Goal: Find specific page/section: Find specific page/section

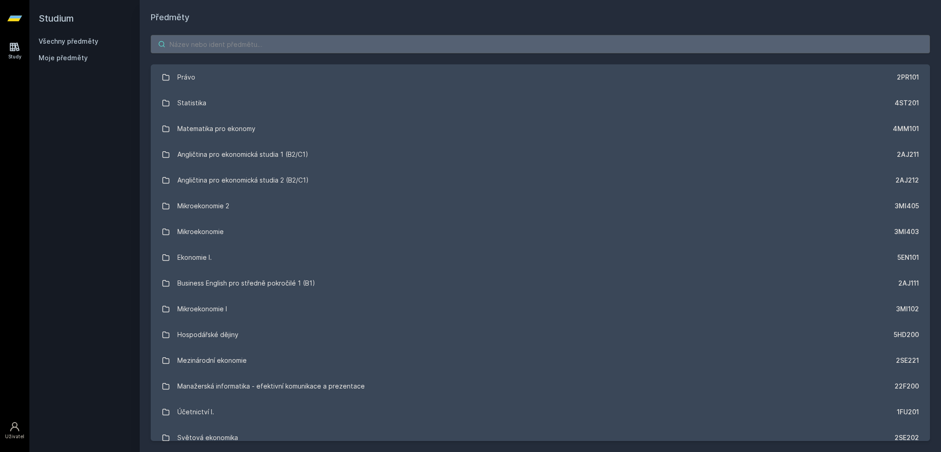
click at [249, 49] on input "search" at bounding box center [541, 44] width 780 height 18
type input "makro"
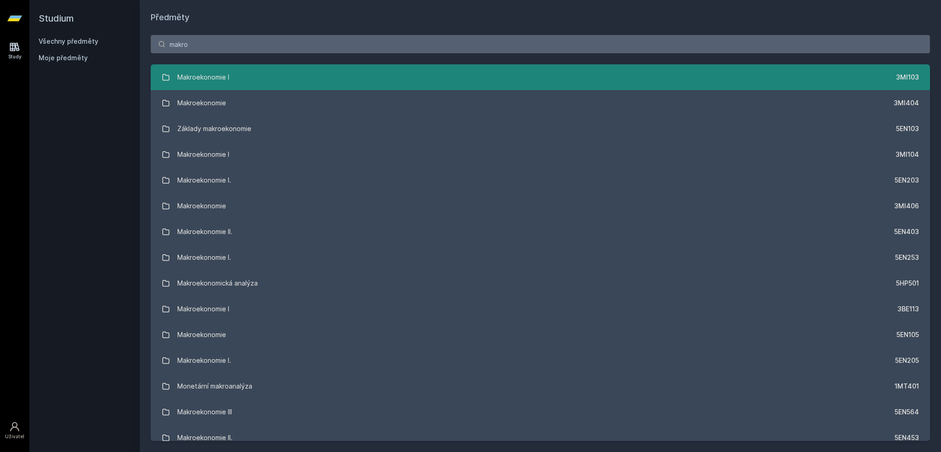
click at [273, 67] on link "Makroekonomie I 3MI103" at bounding box center [541, 77] width 780 height 26
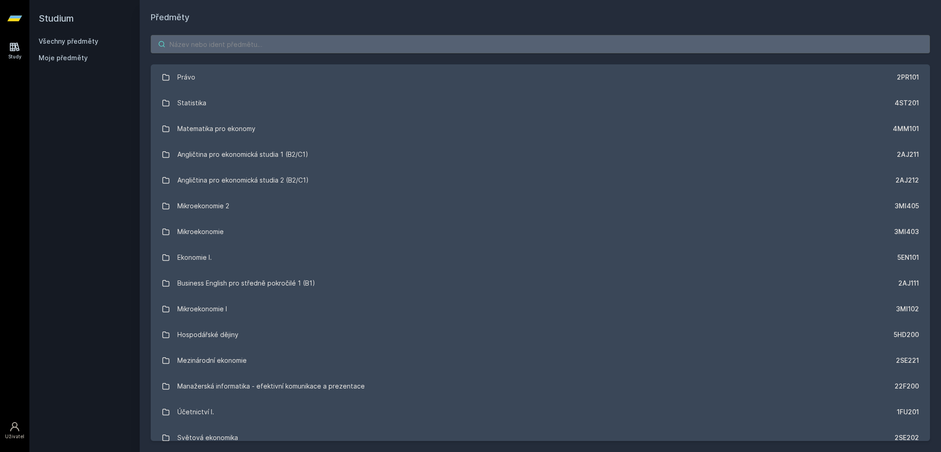
click at [251, 42] on input "search" at bounding box center [541, 44] width 780 height 18
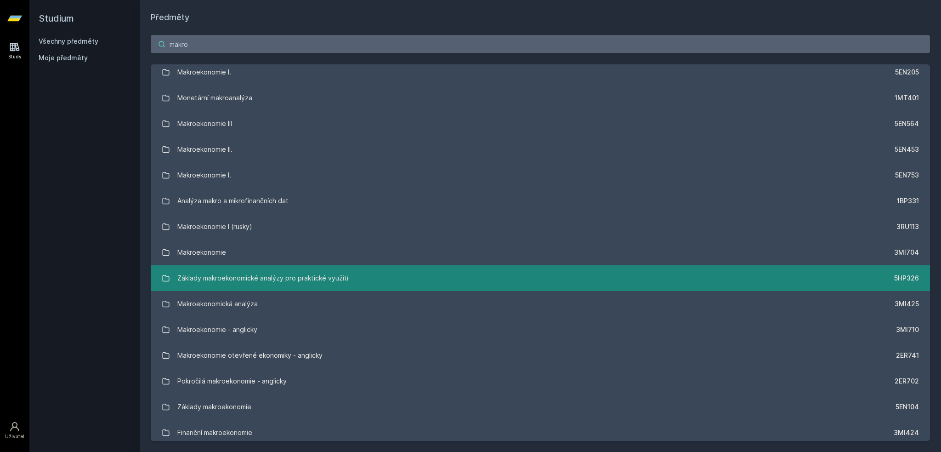
scroll to position [368, 0]
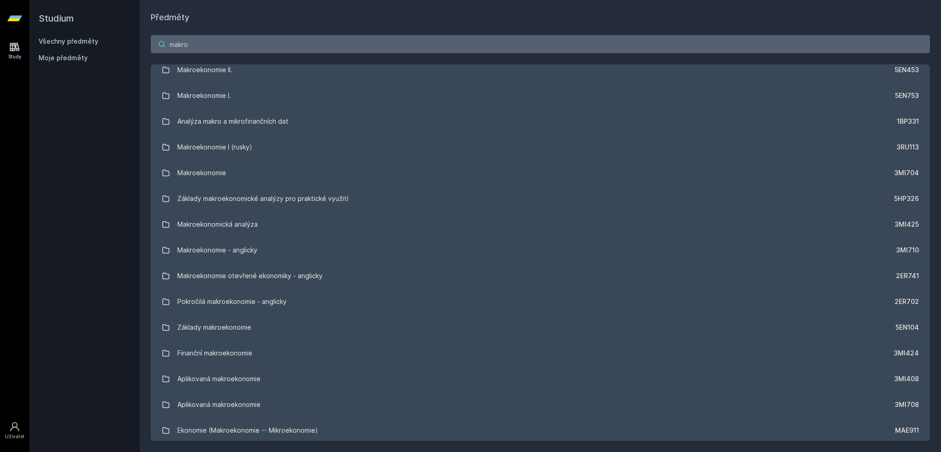
drag, startPoint x: 279, startPoint y: 44, endPoint x: 18, endPoint y: 34, distance: 260.8
click at [18, 34] on div "Study Uživatel Studium Všechny předměty Moje předměty Předměty makro Makroekono…" at bounding box center [470, 226] width 941 height 452
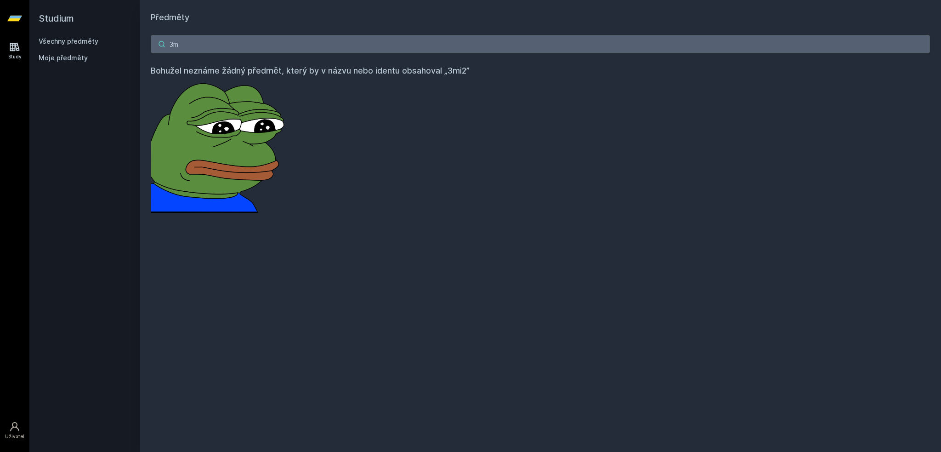
type input "3"
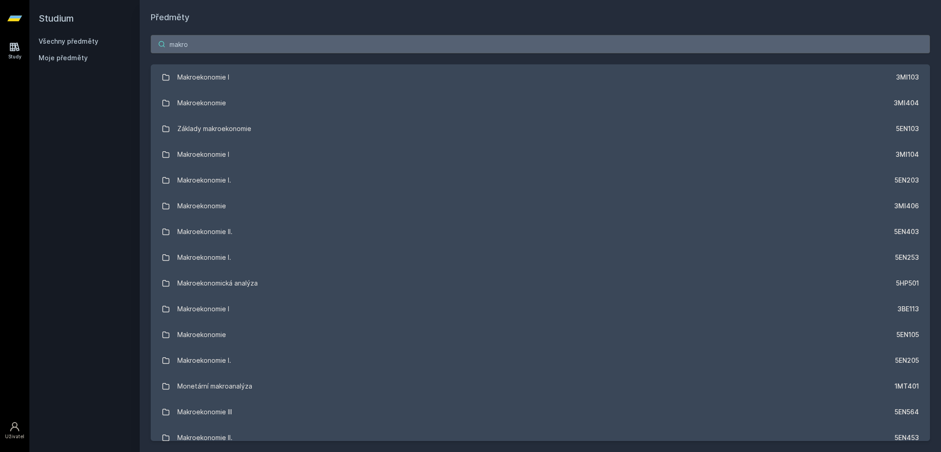
type input "makro"
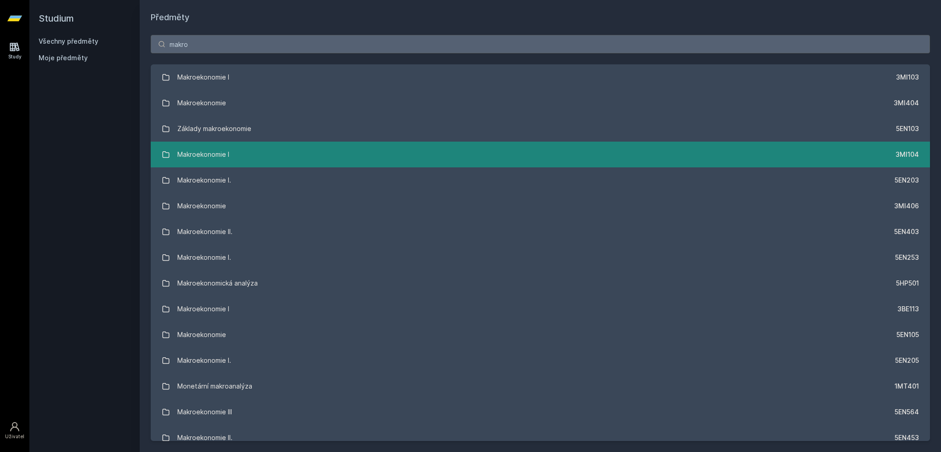
click at [694, 153] on link "Makroekonomie I 3MI104" at bounding box center [541, 155] width 780 height 26
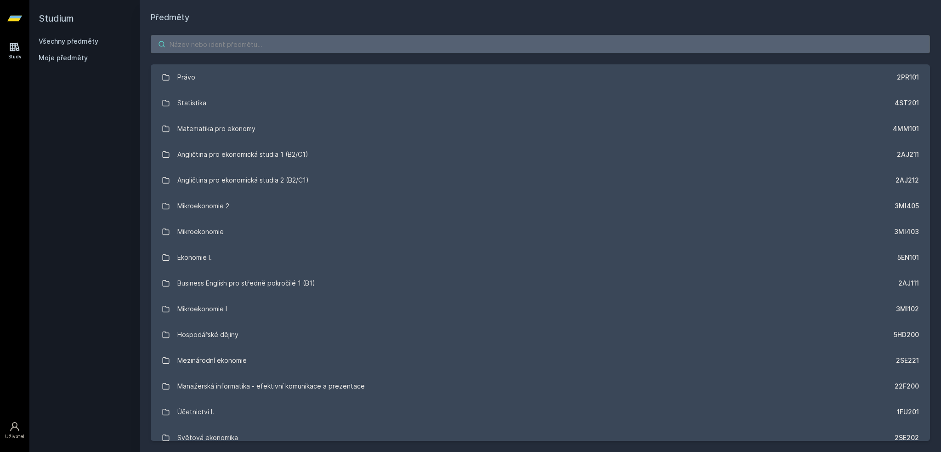
click at [316, 42] on input "search" at bounding box center [541, 44] width 780 height 18
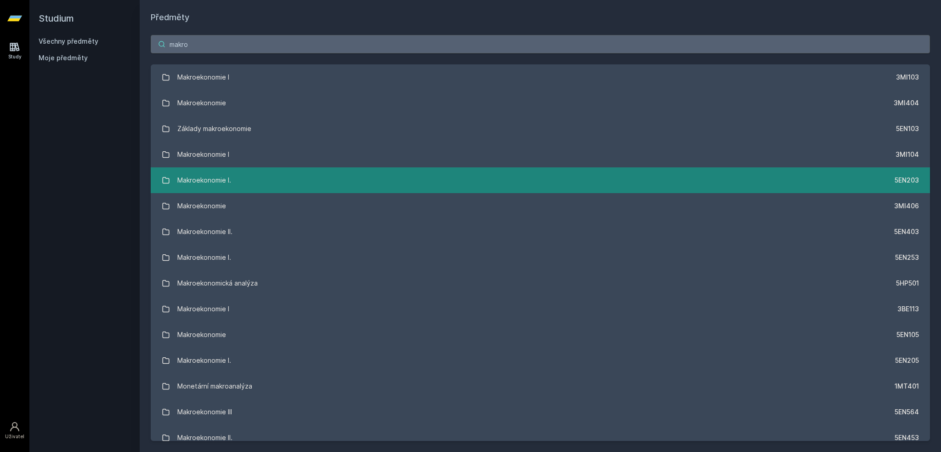
type input "makro"
click at [262, 177] on link "Makroekonomie I. 5EN203" at bounding box center [541, 180] width 780 height 26
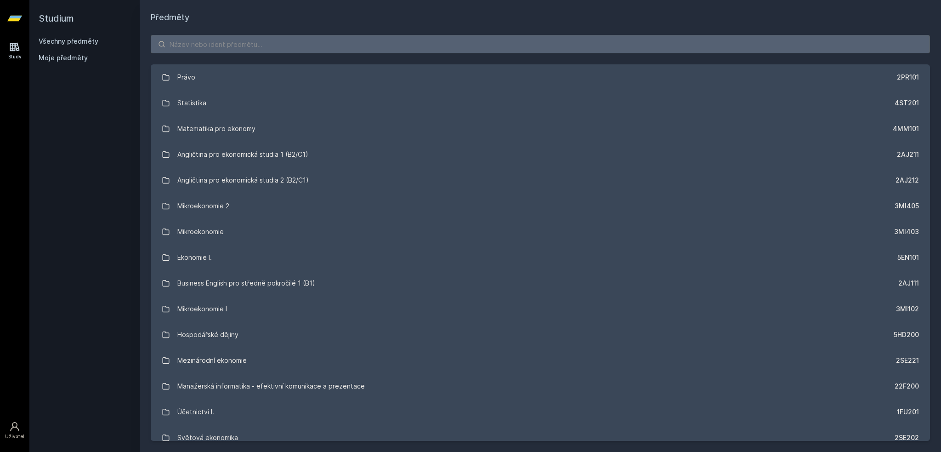
click at [387, 23] on h1 "Předměty" at bounding box center [541, 17] width 780 height 13
